Goal: Register for event/course

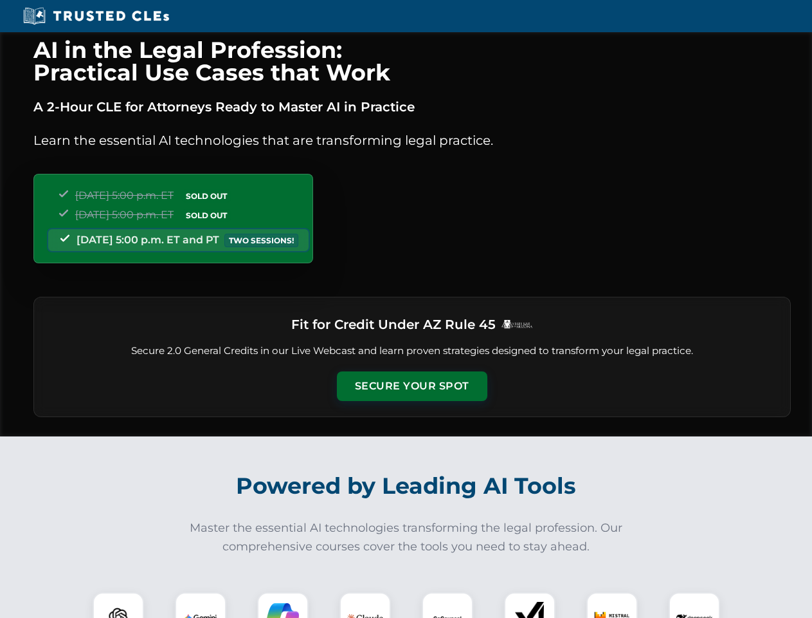
click at [412, 386] on button "Secure Your Spot" at bounding box center [412, 386] width 151 height 30
click at [118, 605] on img at bounding box center [118, 617] width 37 height 37
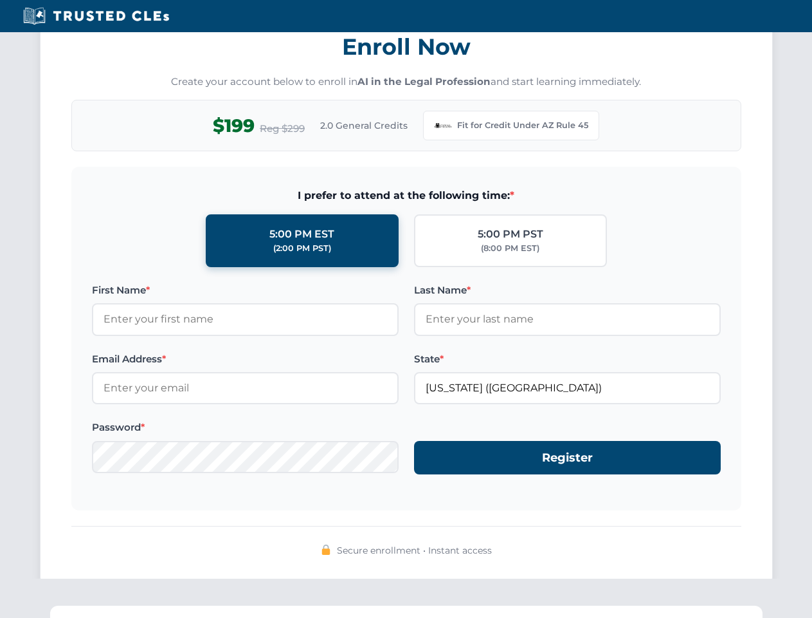
scroll to position [1254, 0]
